Goal: Transaction & Acquisition: Purchase product/service

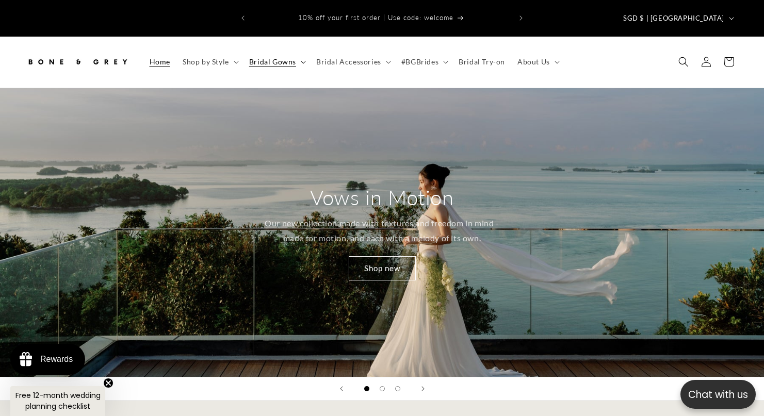
click at [302, 61] on icon at bounding box center [303, 62] width 5 height 3
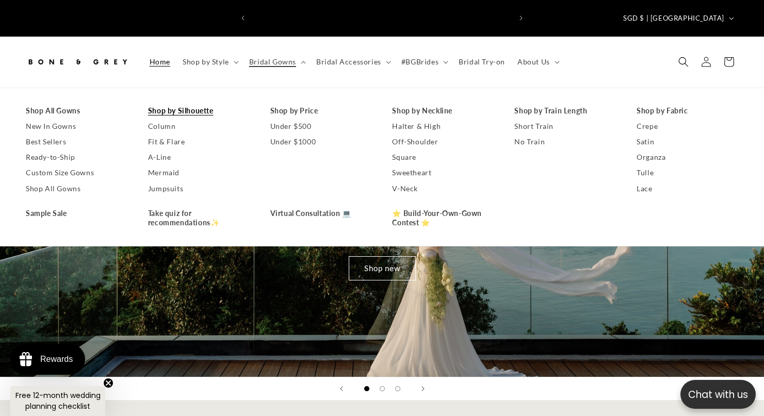
scroll to position [0, 259]
click at [64, 103] on link "Shop All Gowns" at bounding box center [77, 110] width 102 height 15
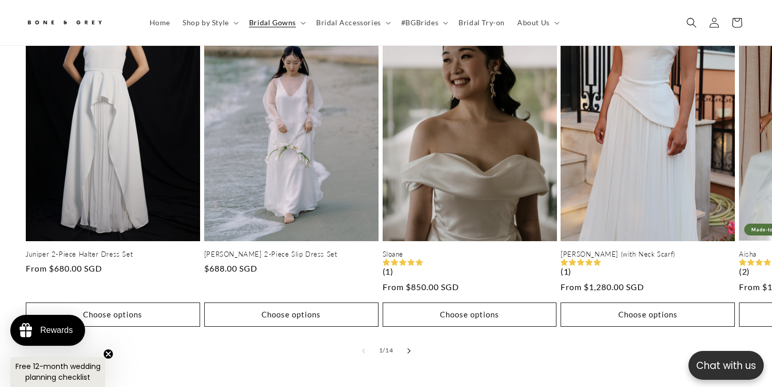
click at [404, 340] on button "Slide right" at bounding box center [409, 351] width 23 height 23
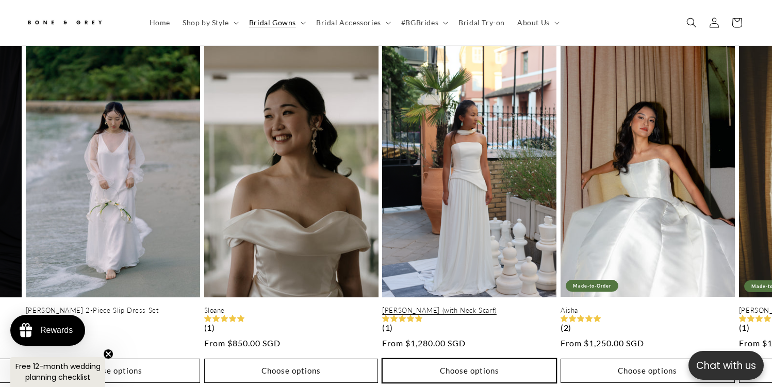
scroll to position [506, 0]
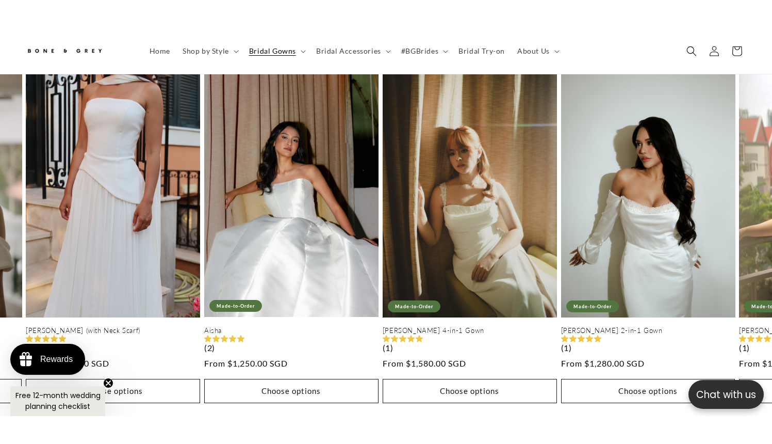
scroll to position [0, 263]
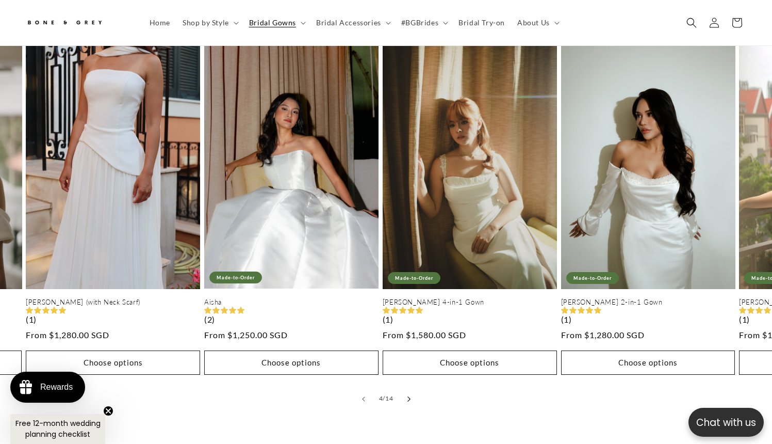
click at [410, 387] on button "Slide right" at bounding box center [409, 398] width 23 height 23
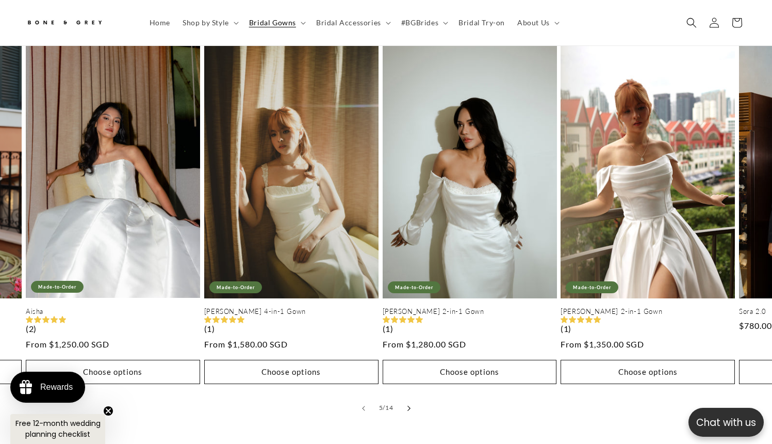
scroll to position [496, 0]
click at [399, 397] on button "Slide right" at bounding box center [409, 408] width 23 height 23
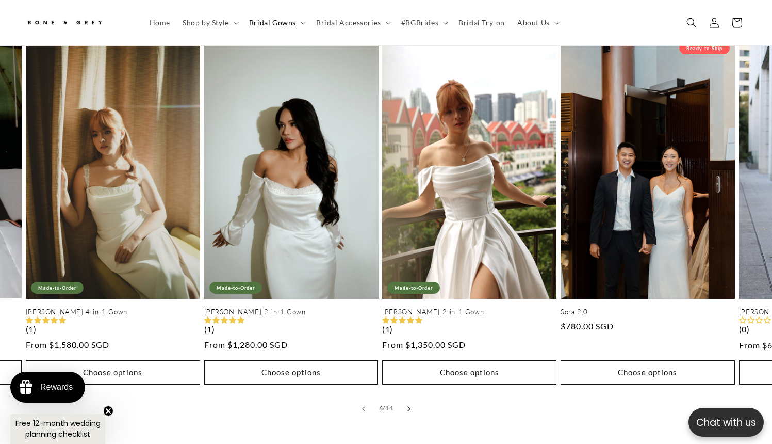
click at [409, 406] on icon "Slide right" at bounding box center [409, 409] width 4 height 6
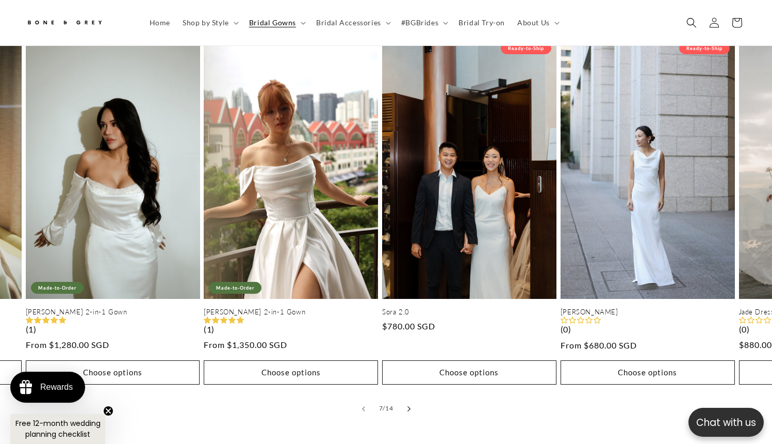
click at [409, 406] on icon "Slide right" at bounding box center [409, 409] width 4 height 6
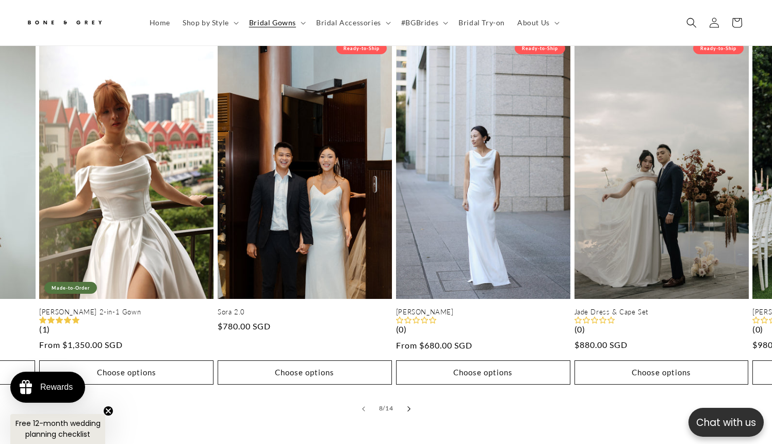
scroll to position [0, 525]
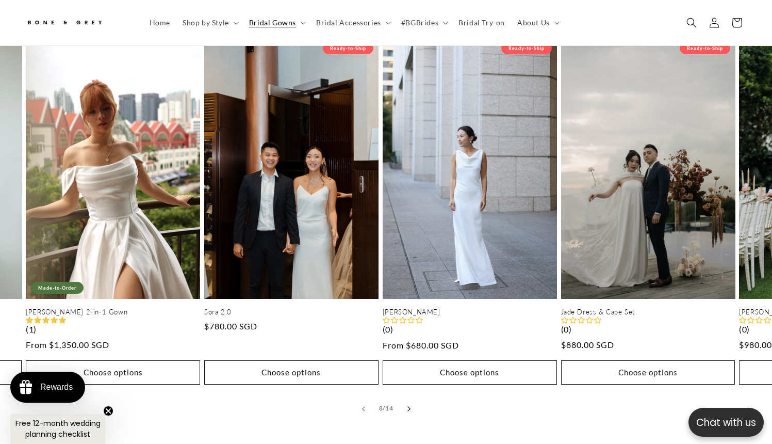
click at [409, 406] on icon "Slide right" at bounding box center [409, 408] width 3 height 5
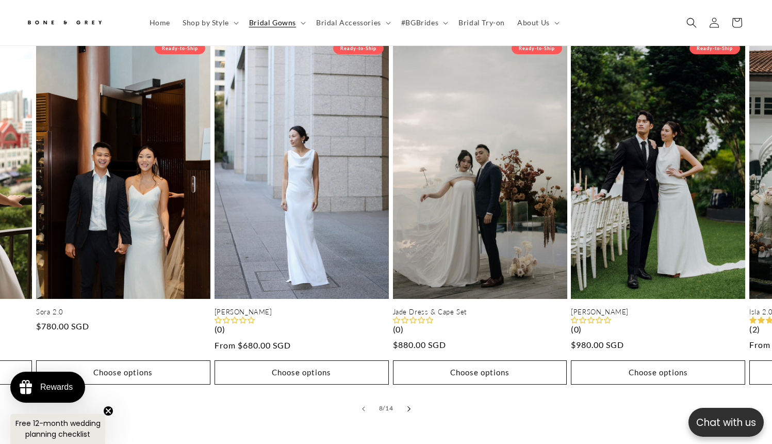
scroll to position [0, 1427]
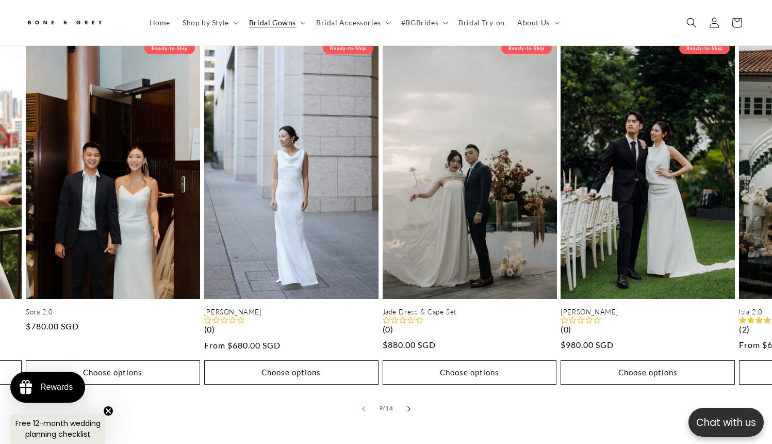
click at [411, 397] on button "Slide right" at bounding box center [409, 408] width 23 height 23
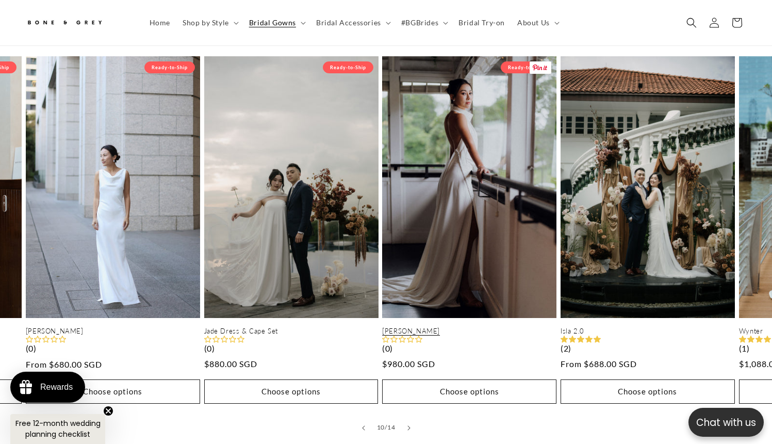
scroll to position [477, 0]
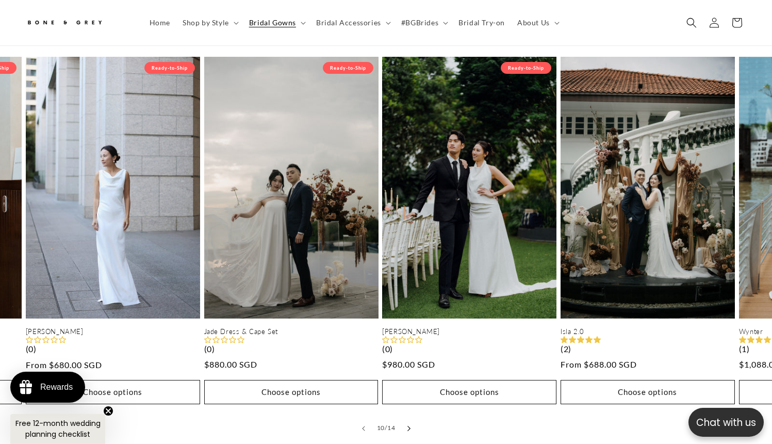
click at [410, 416] on button "Slide right" at bounding box center [409, 428] width 23 height 23
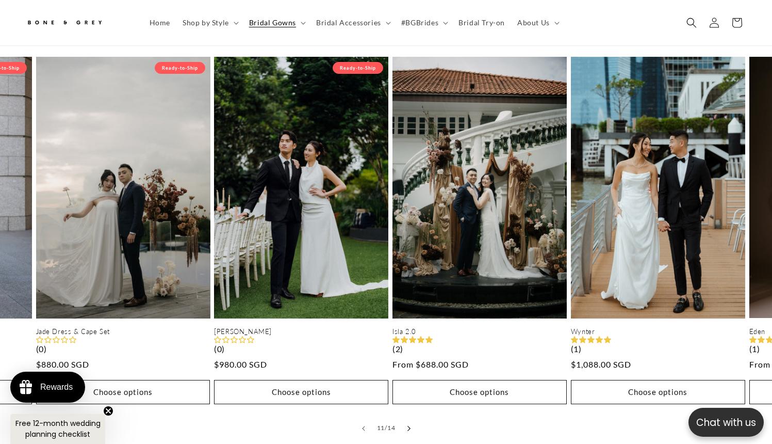
scroll to position [0, 1784]
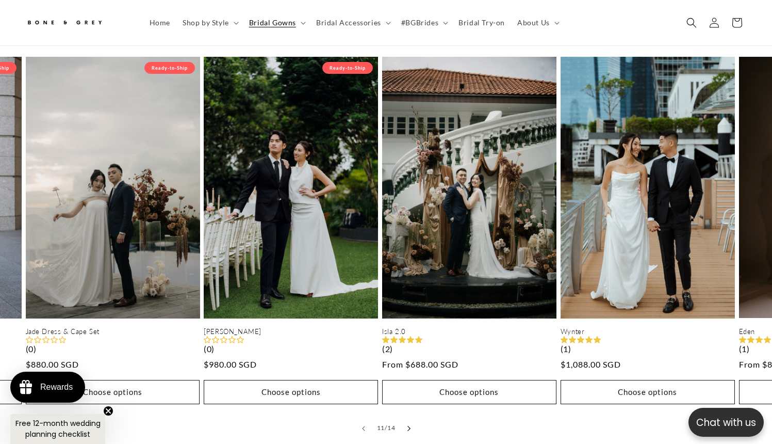
click at [410, 416] on button "Slide right" at bounding box center [409, 428] width 23 height 23
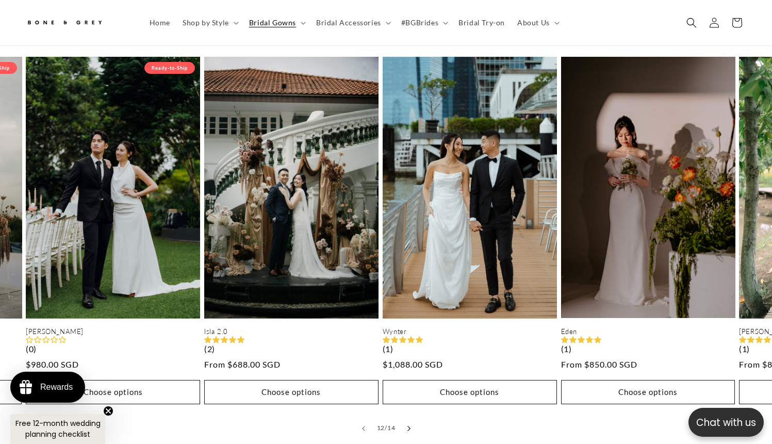
click at [410, 416] on button "Slide right" at bounding box center [409, 428] width 23 height 23
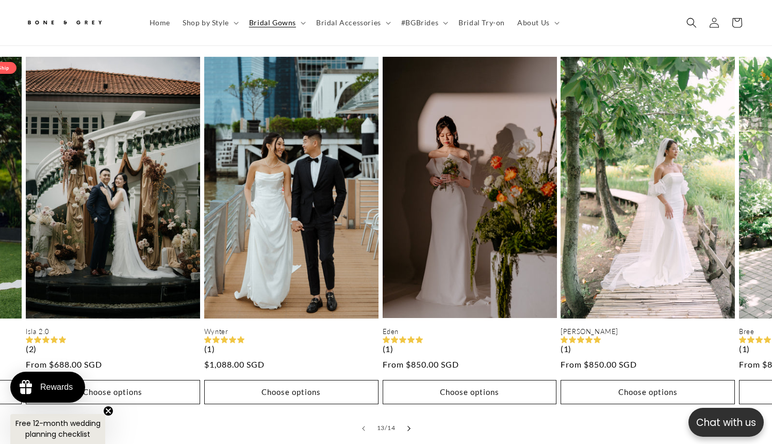
click at [409, 416] on icon "Slide right" at bounding box center [409, 428] width 4 height 6
